Goal: Go to known website: Access a specific website the user already knows

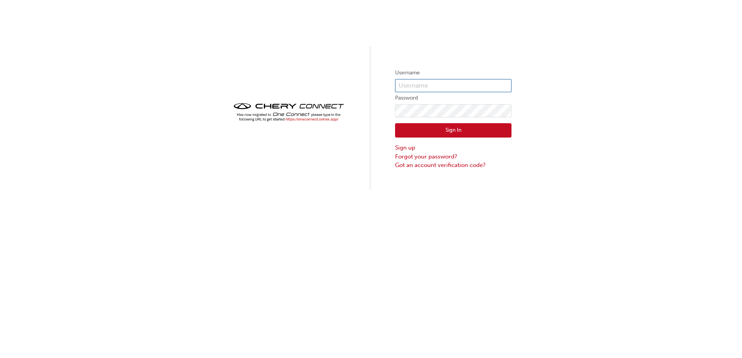
type input "GP0036"
click at [453, 131] on button "Sign In" at bounding box center [453, 130] width 116 height 15
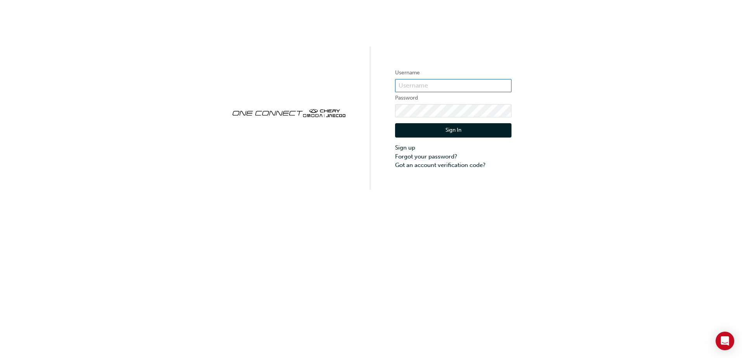
type input "CHAU1093"
click at [442, 133] on button "Sign In" at bounding box center [453, 130] width 116 height 15
